Goal: Task Accomplishment & Management: Manage account settings

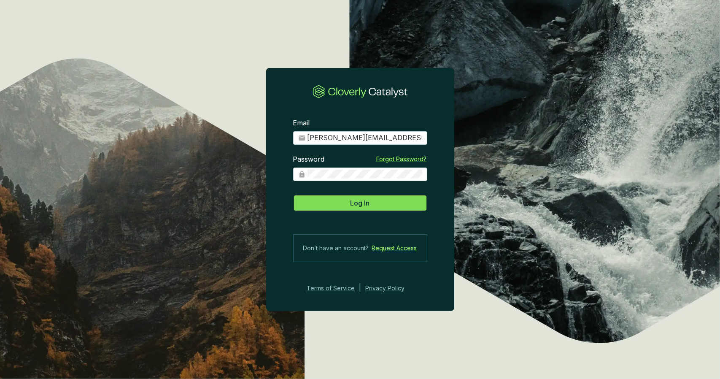
click at [378, 201] on button "Log In" at bounding box center [360, 202] width 134 height 17
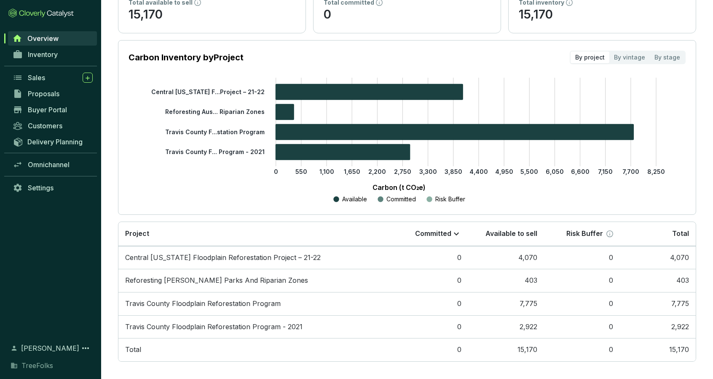
scroll to position [92, 0]
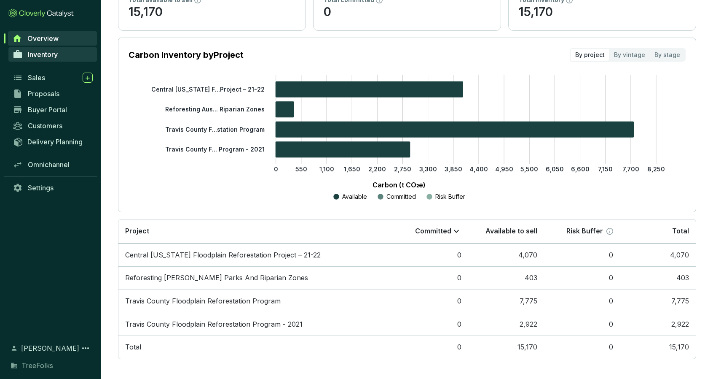
click at [64, 57] on link "Inventory" at bounding box center [52, 54] width 89 height 14
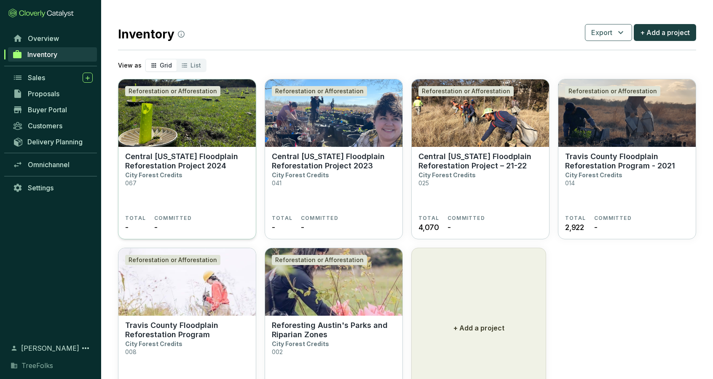
click at [226, 136] on img at bounding box center [186, 112] width 137 height 67
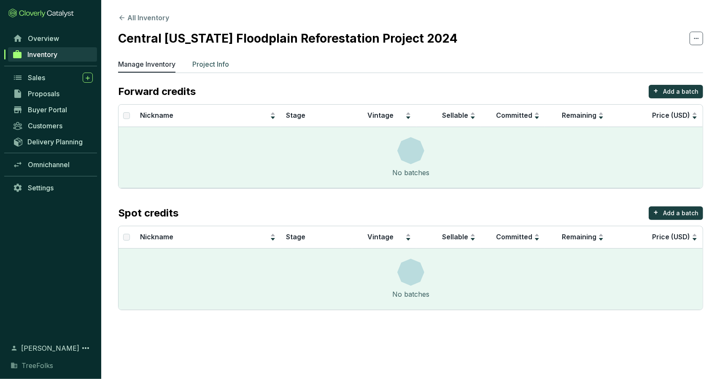
click at [219, 64] on p "Project Info" at bounding box center [210, 64] width 37 height 10
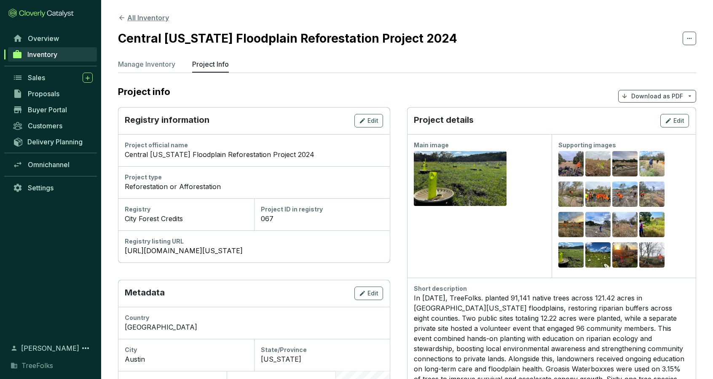
click at [140, 20] on button "All Inventory" at bounding box center [143, 18] width 51 height 10
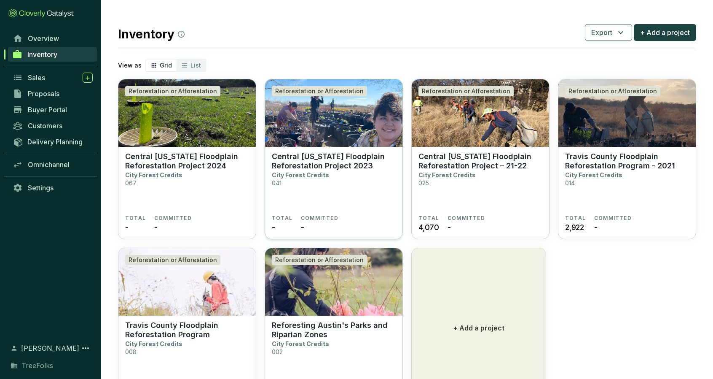
click at [301, 115] on img at bounding box center [333, 112] width 137 height 67
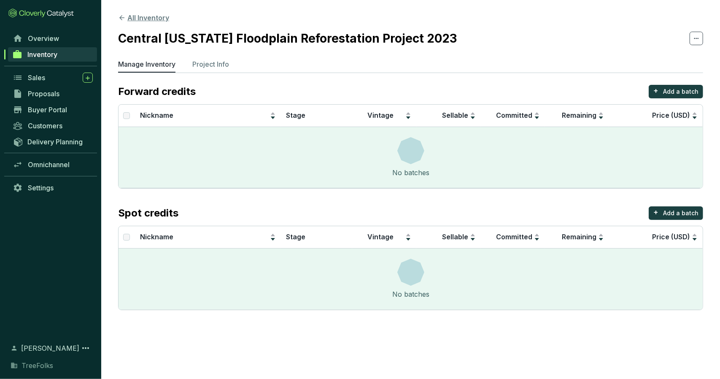
click at [138, 16] on button "All Inventory" at bounding box center [143, 18] width 51 height 10
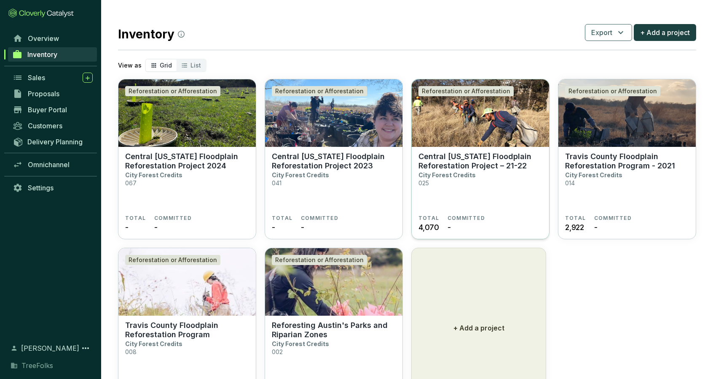
click at [468, 162] on p "Central [US_STATE] Floodplain Reforestation Project – 21-22" at bounding box center [481, 161] width 124 height 19
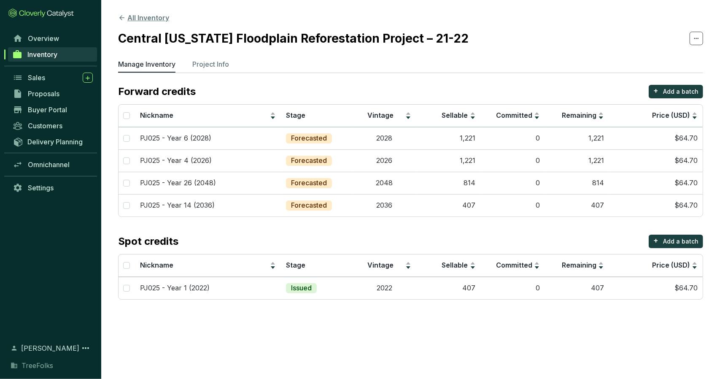
click at [150, 17] on button "All Inventory" at bounding box center [143, 18] width 51 height 10
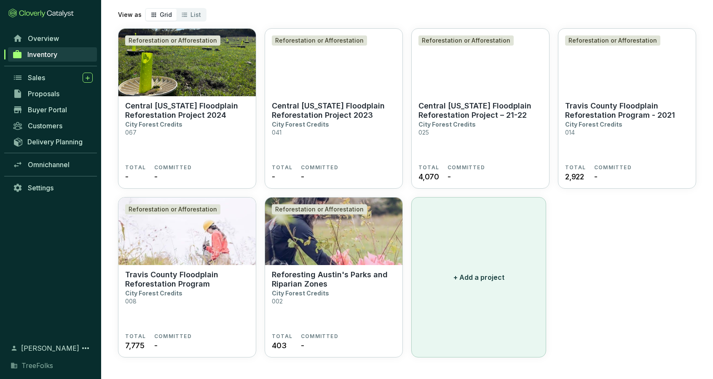
scroll to position [51, 0]
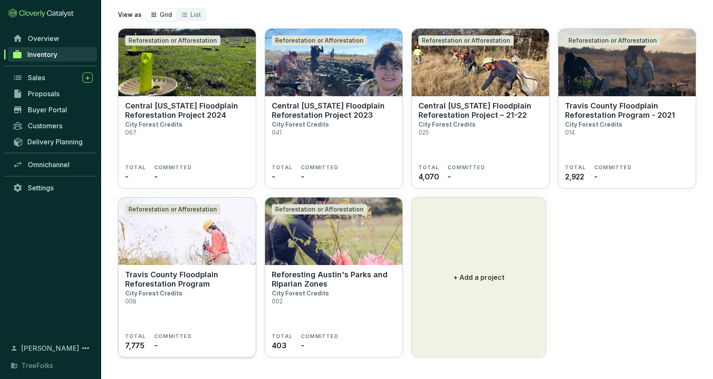
click at [212, 258] on img at bounding box center [186, 230] width 137 height 67
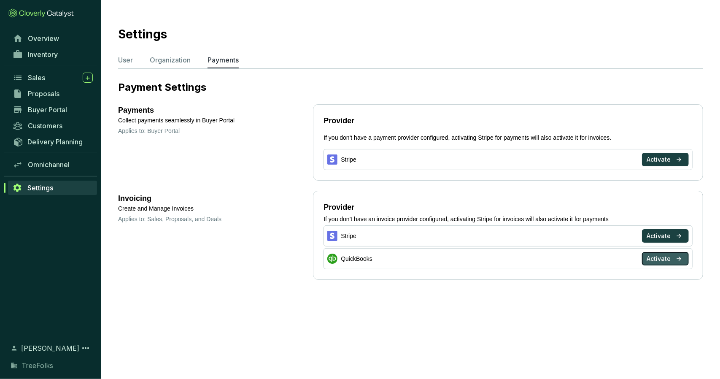
click at [656, 257] on span "Activate" at bounding box center [658, 258] width 24 height 8
